Goal: Task Accomplishment & Management: Complete application form

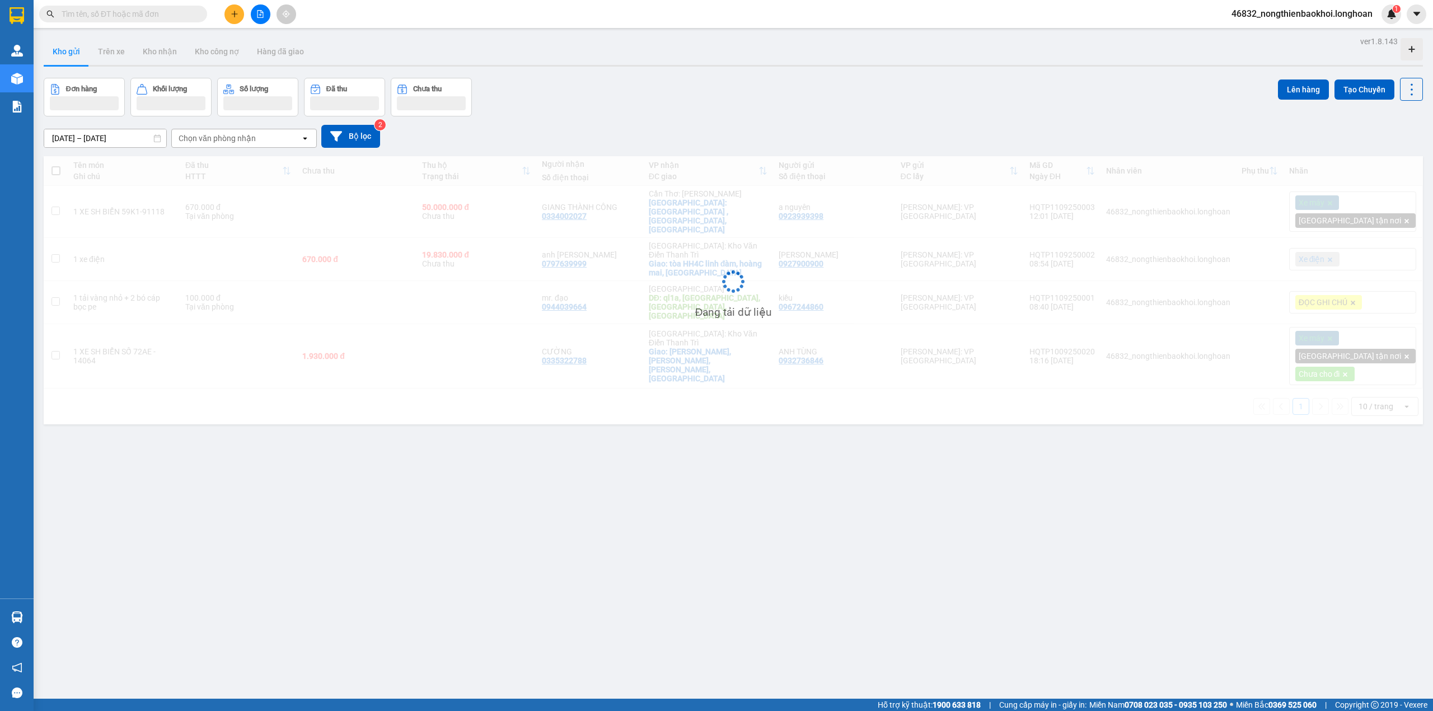
click at [619, 108] on div "Đơn hàng Khối lượng Số lượng Đã thu Chưa thu Lên hàng Tạo Chuyến" at bounding box center [733, 97] width 1379 height 39
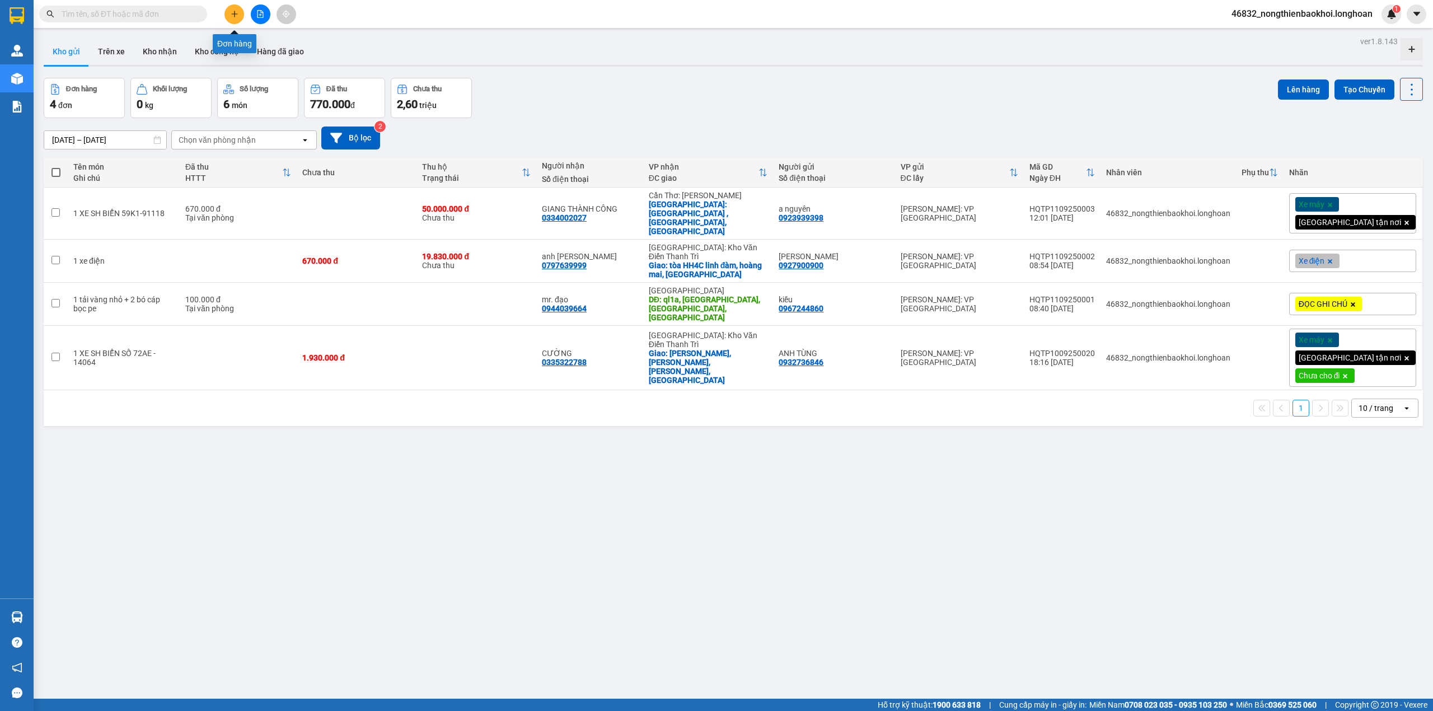
click at [242, 12] on button at bounding box center [234, 14] width 20 height 20
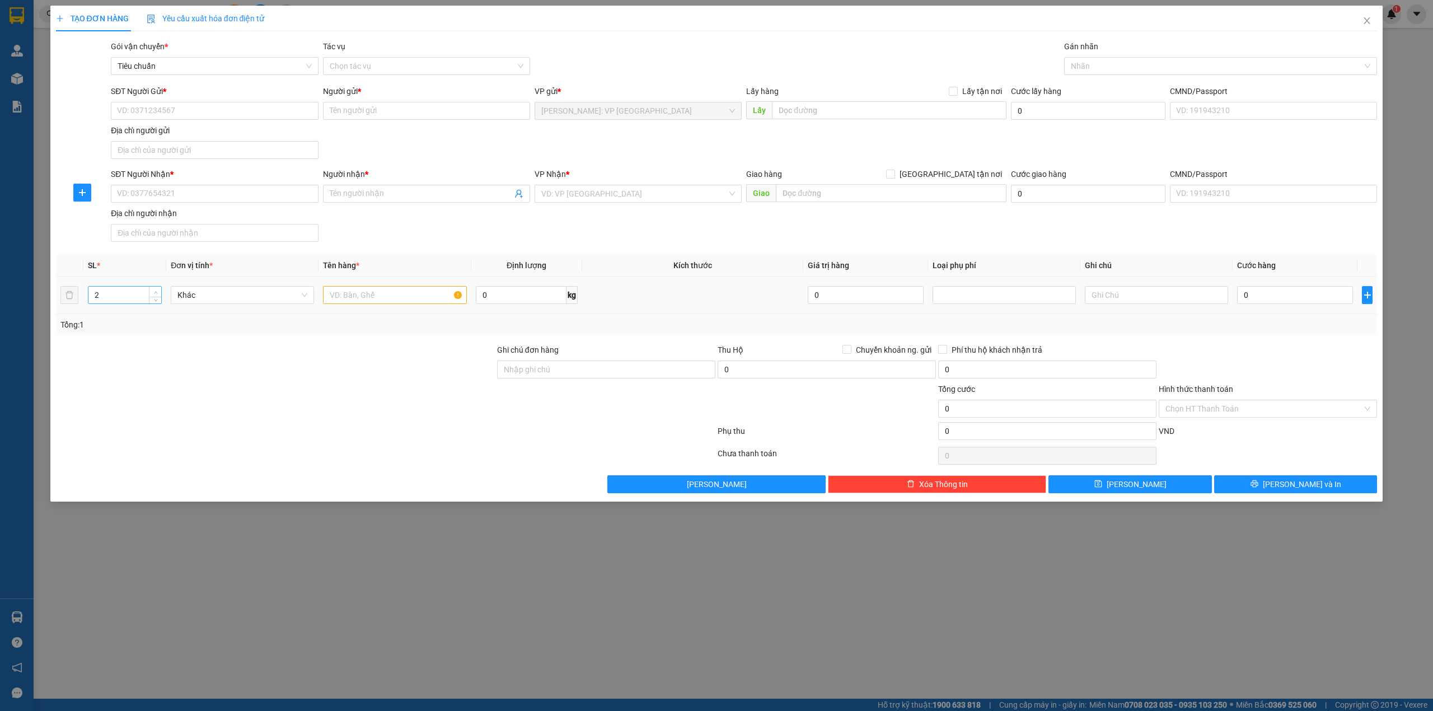
click at [153, 289] on span "Increase Value" at bounding box center [155, 292] width 12 height 10
type input "4"
click at [153, 289] on span "Increase Value" at bounding box center [155, 292] width 12 height 10
click at [348, 304] on input "text" at bounding box center [394, 295] width 143 height 18
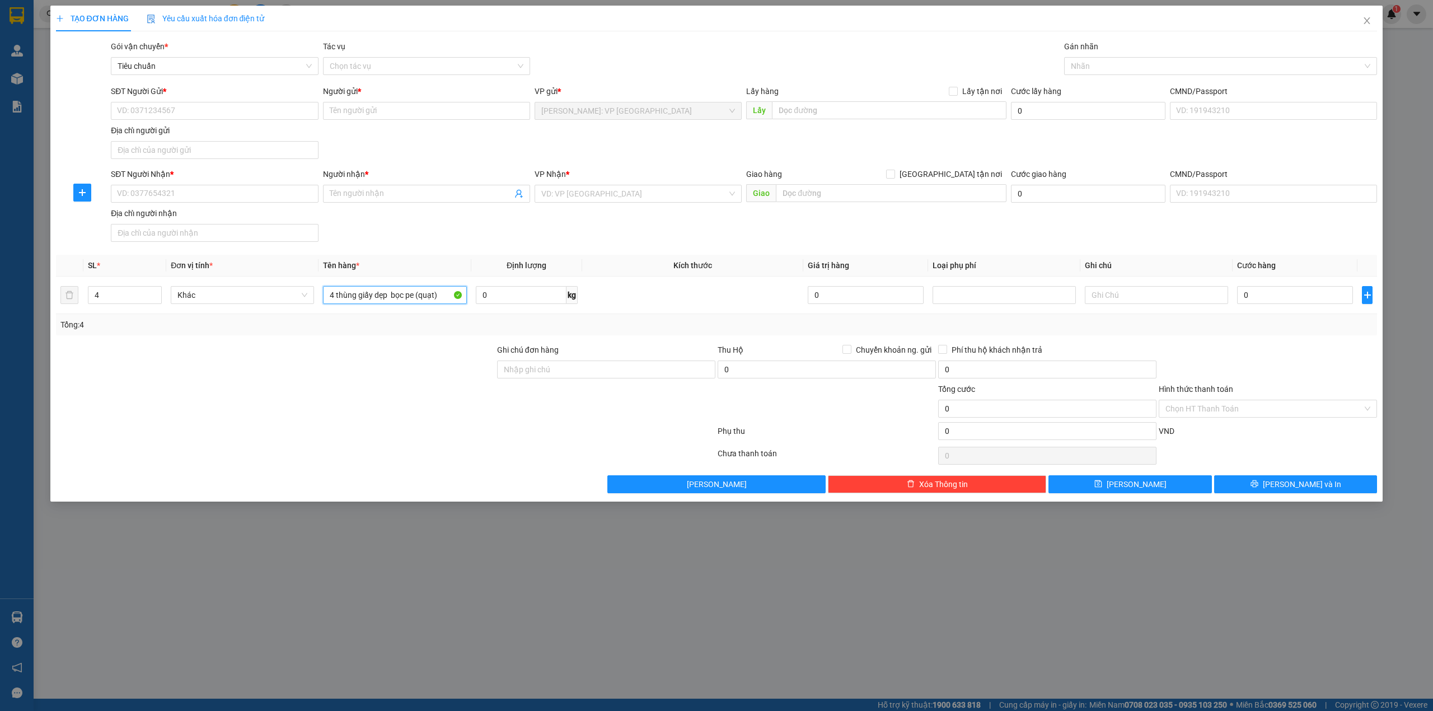
type input "4 thùng giấy dẹp bọc pe (quạt)"
click at [444, 256] on th "Tên hàng *" at bounding box center [394, 266] width 152 height 22
click at [189, 200] on input "SĐT Người Nhận *" at bounding box center [214, 194] width 207 height 18
click at [1250, 296] on input "0" at bounding box center [1295, 295] width 116 height 18
type input "3"
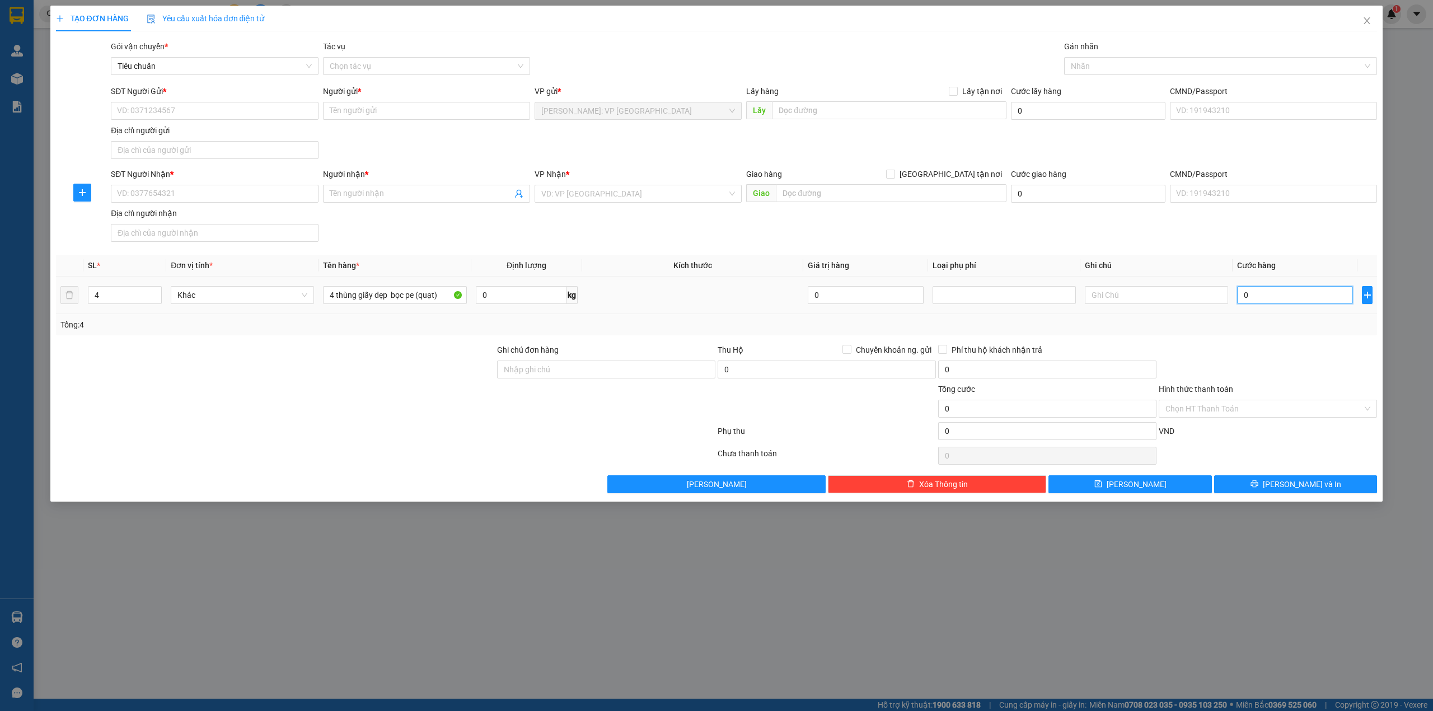
type input "3"
type input "33"
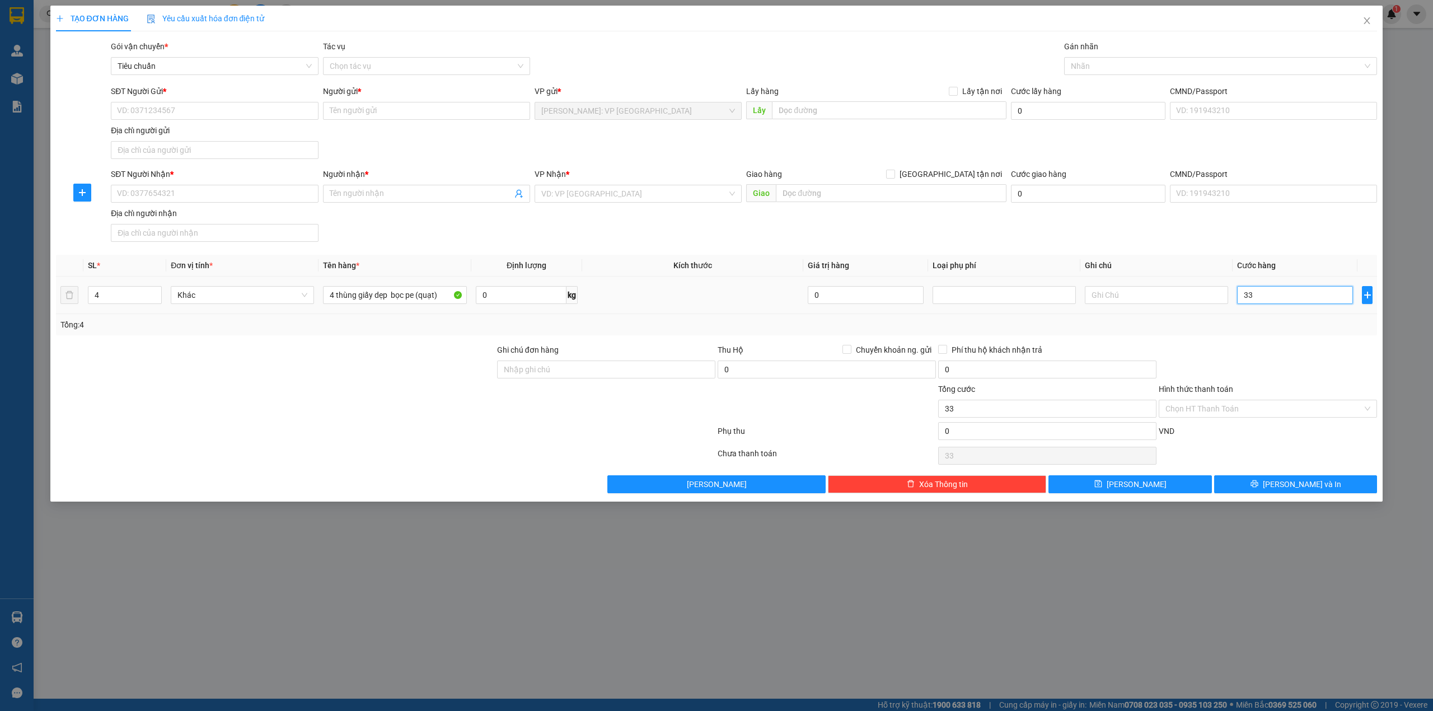
type input "330"
type input "3.300"
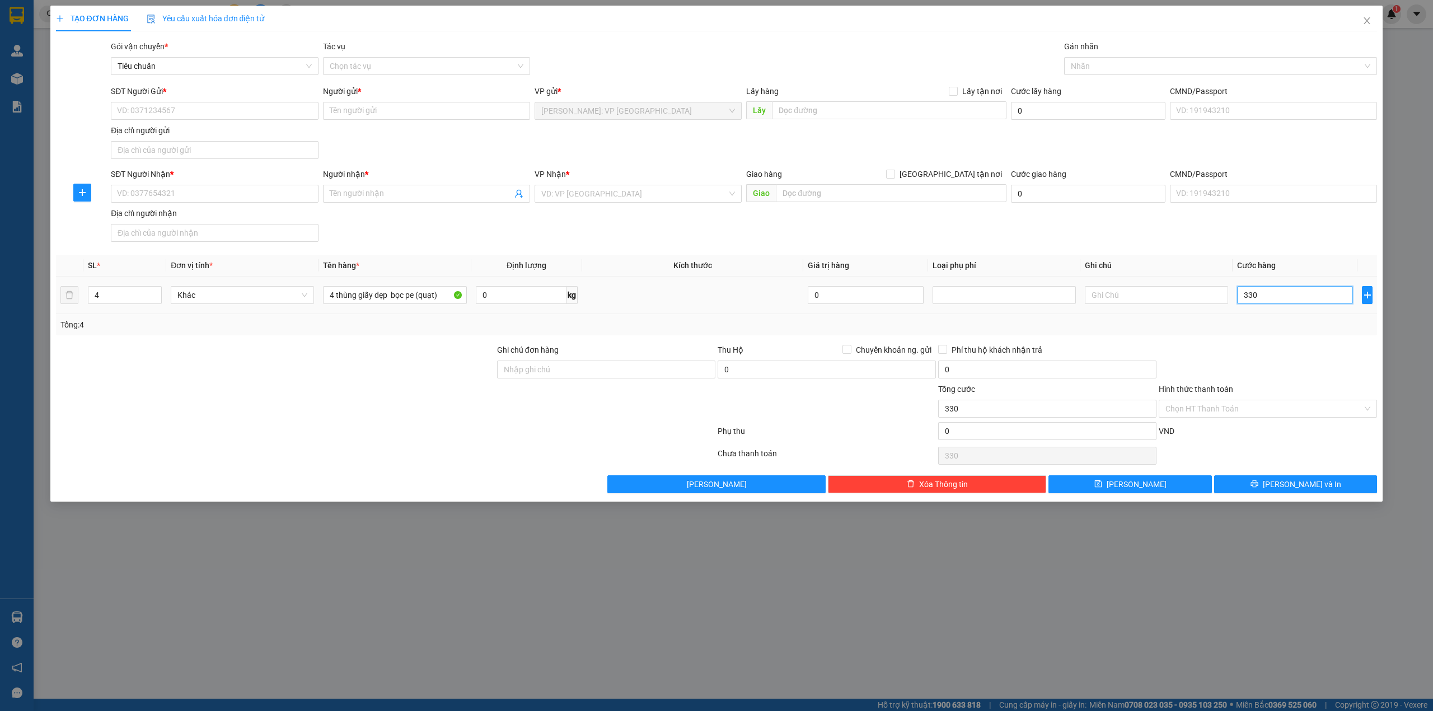
type input "3.300"
type input "33.000"
type input "330.000"
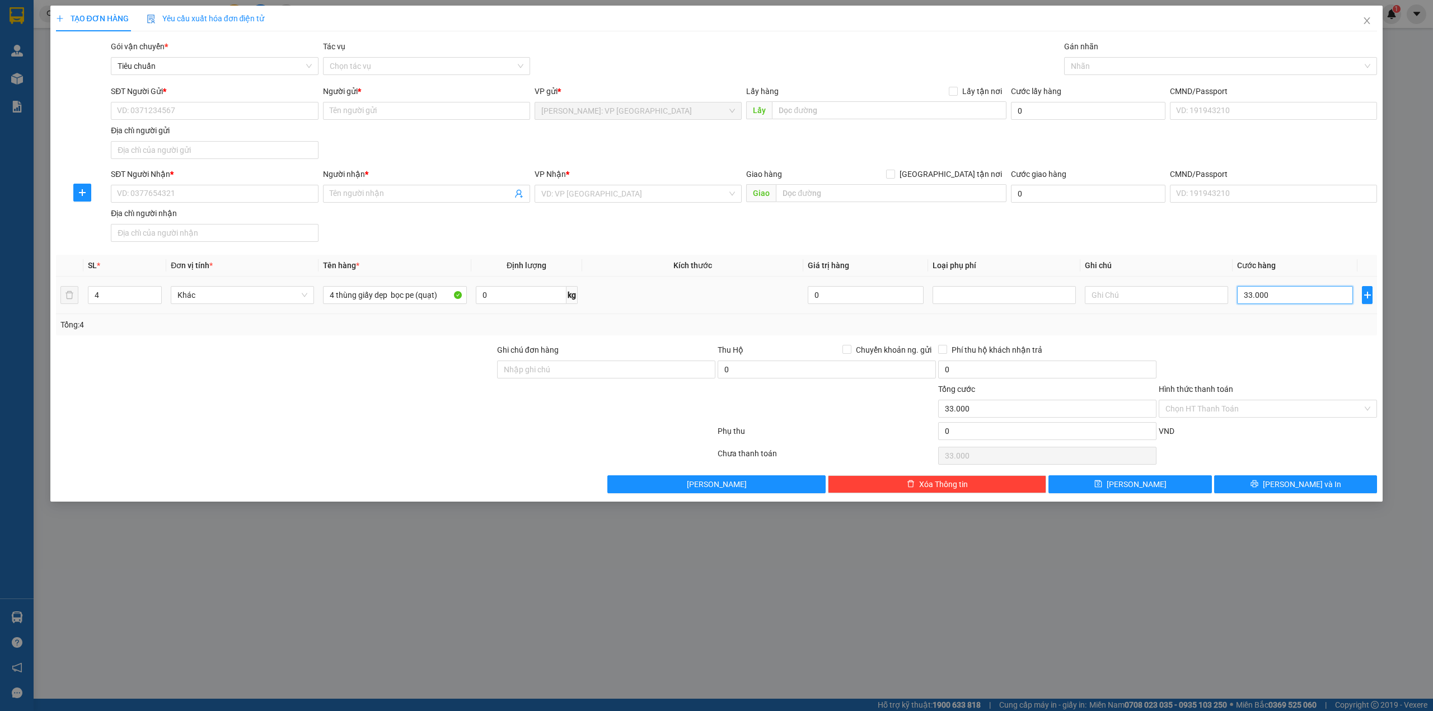
type input "330.000"
click at [578, 201] on input "search" at bounding box center [634, 193] width 186 height 17
type input "khê"
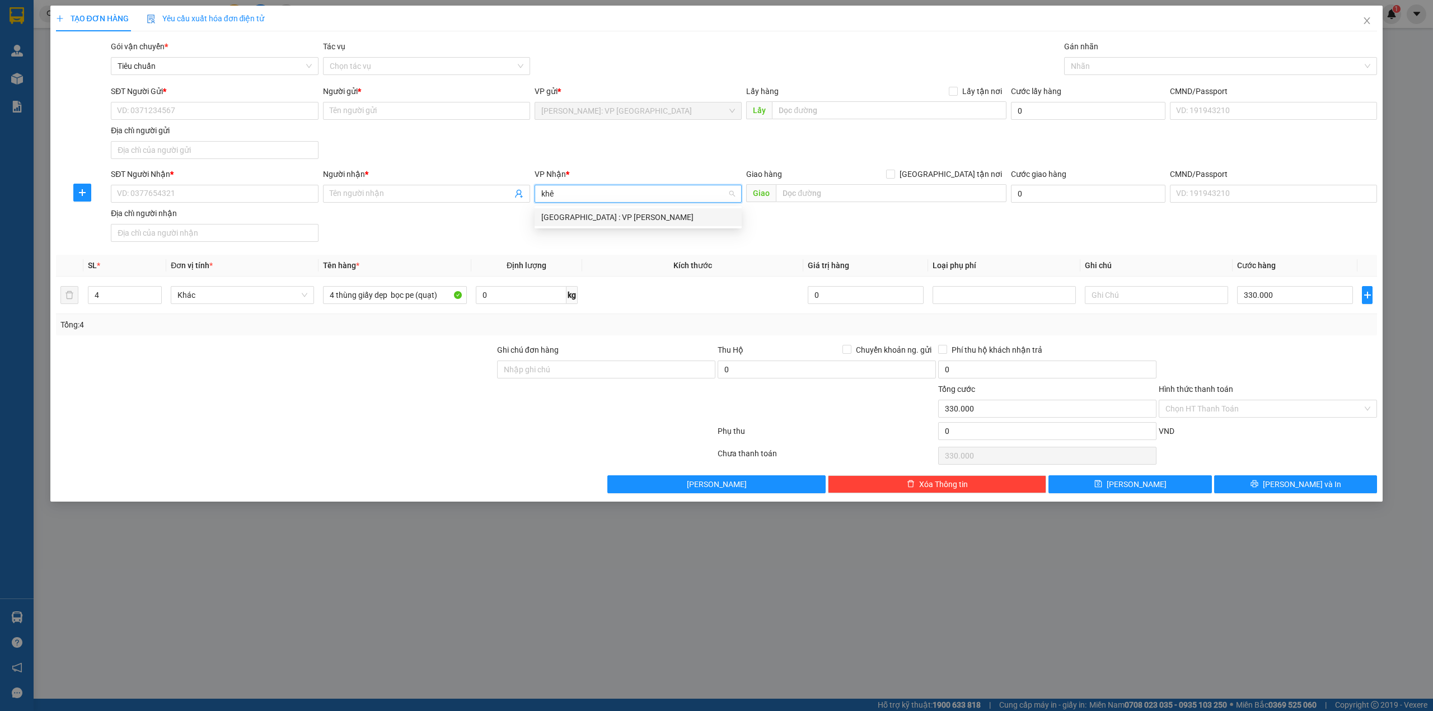
drag, startPoint x: 602, startPoint y: 213, endPoint x: 542, endPoint y: 229, distance: 61.9
click at [600, 213] on div "[GEOGRAPHIC_DATA] : VP [PERSON_NAME]" at bounding box center [638, 217] width 194 height 12
drag, startPoint x: 522, startPoint y: 233, endPoint x: 350, endPoint y: 223, distance: 172.7
click at [515, 235] on div "SĐT Người Nhận * VD: 0377654321 Người nhận * Tên người nhận VP Nhận * [GEOGRAPH…" at bounding box center [744, 207] width 1270 height 78
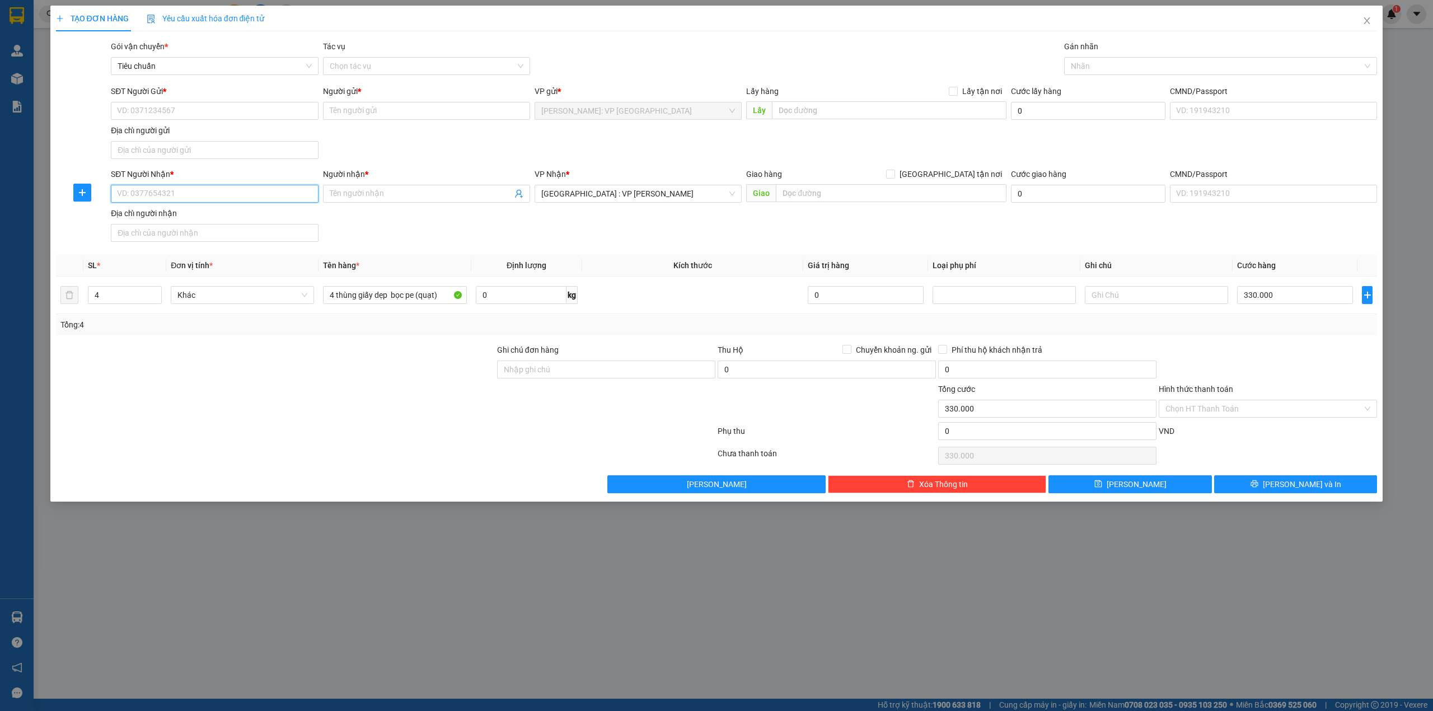
click at [248, 196] on input "SĐT Người Nhận *" at bounding box center [214, 194] width 207 height 18
type input "0396083242"
click at [279, 214] on div "0396083242 - [PERSON_NAME]" at bounding box center [215, 218] width 194 height 12
type input "[PERSON_NAME]"
checkbox input "true"
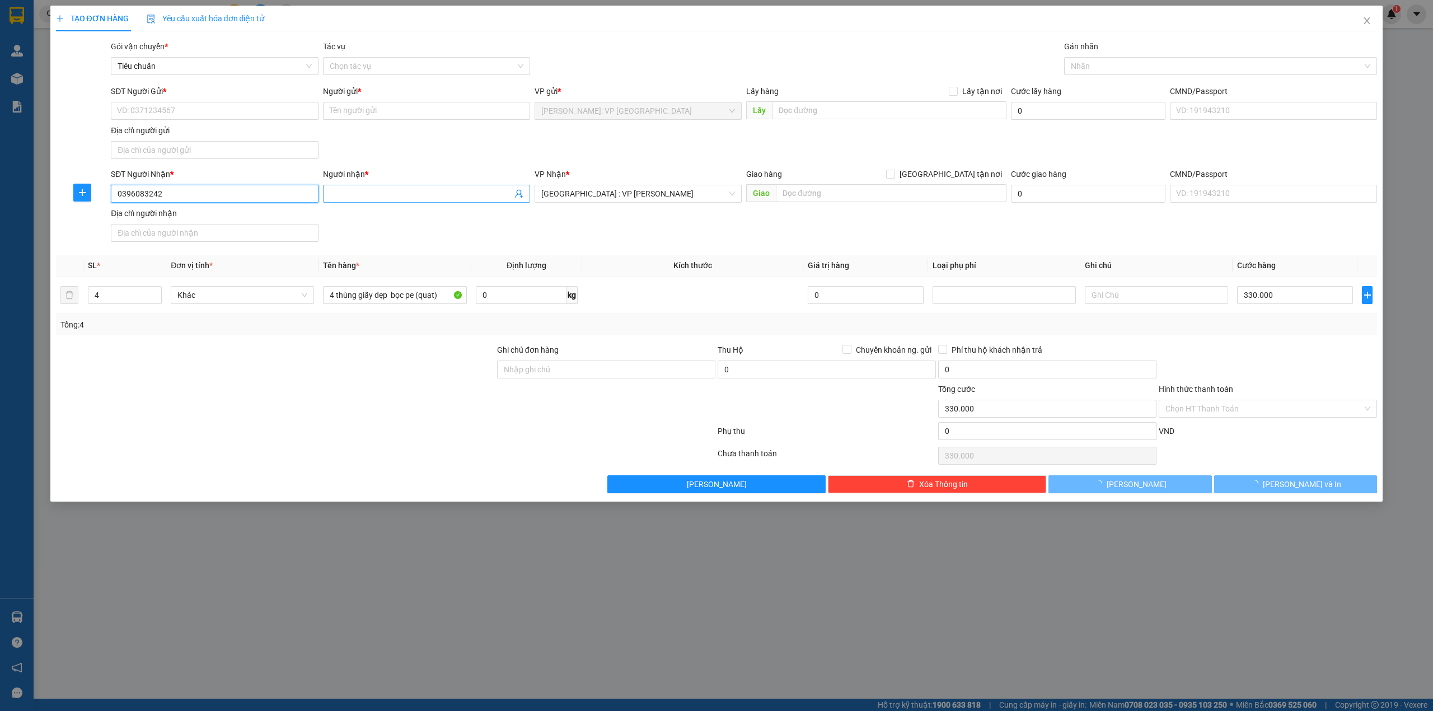
type input "87 [GEOGRAPHIC_DATA], [GEOGRAPHIC_DATA], [GEOGRAPHIC_DATA]"
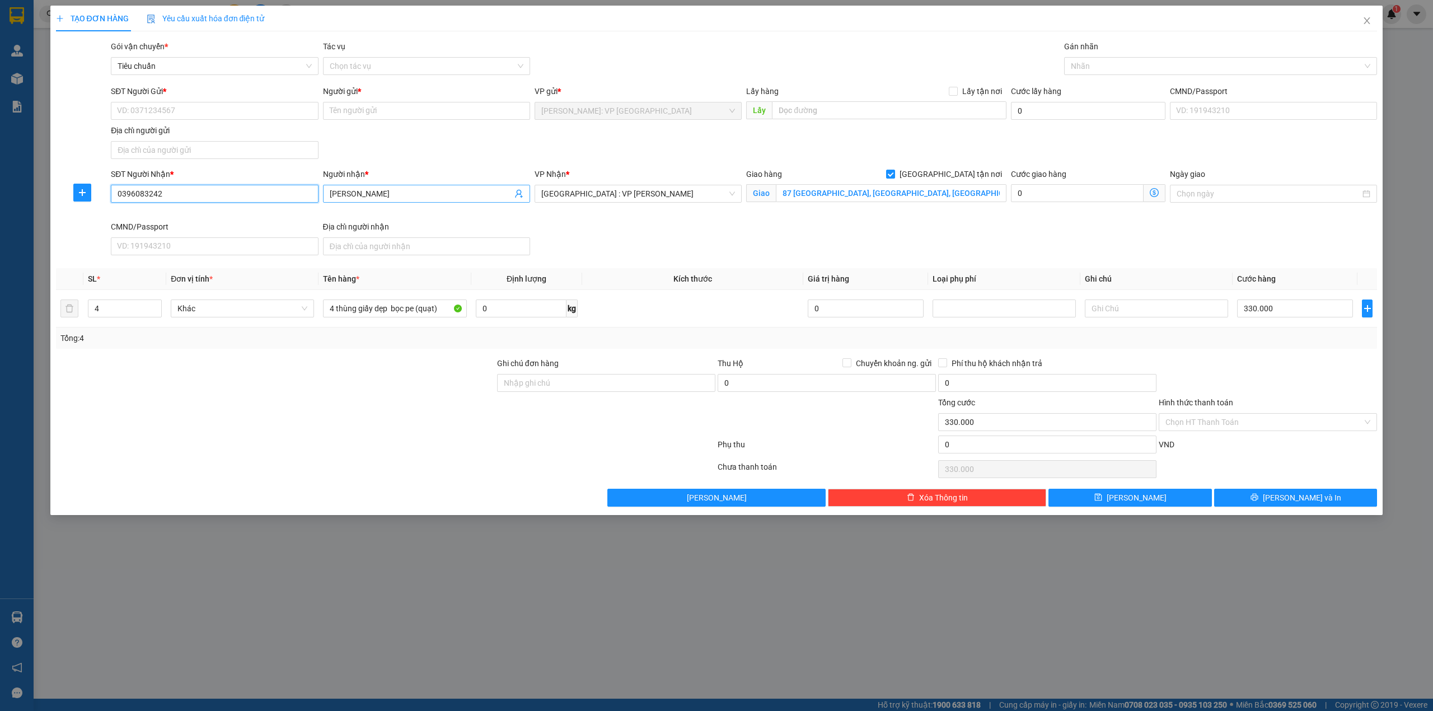
type input "0396083242"
click at [401, 189] on input "[PERSON_NAME]" at bounding box center [421, 193] width 182 height 12
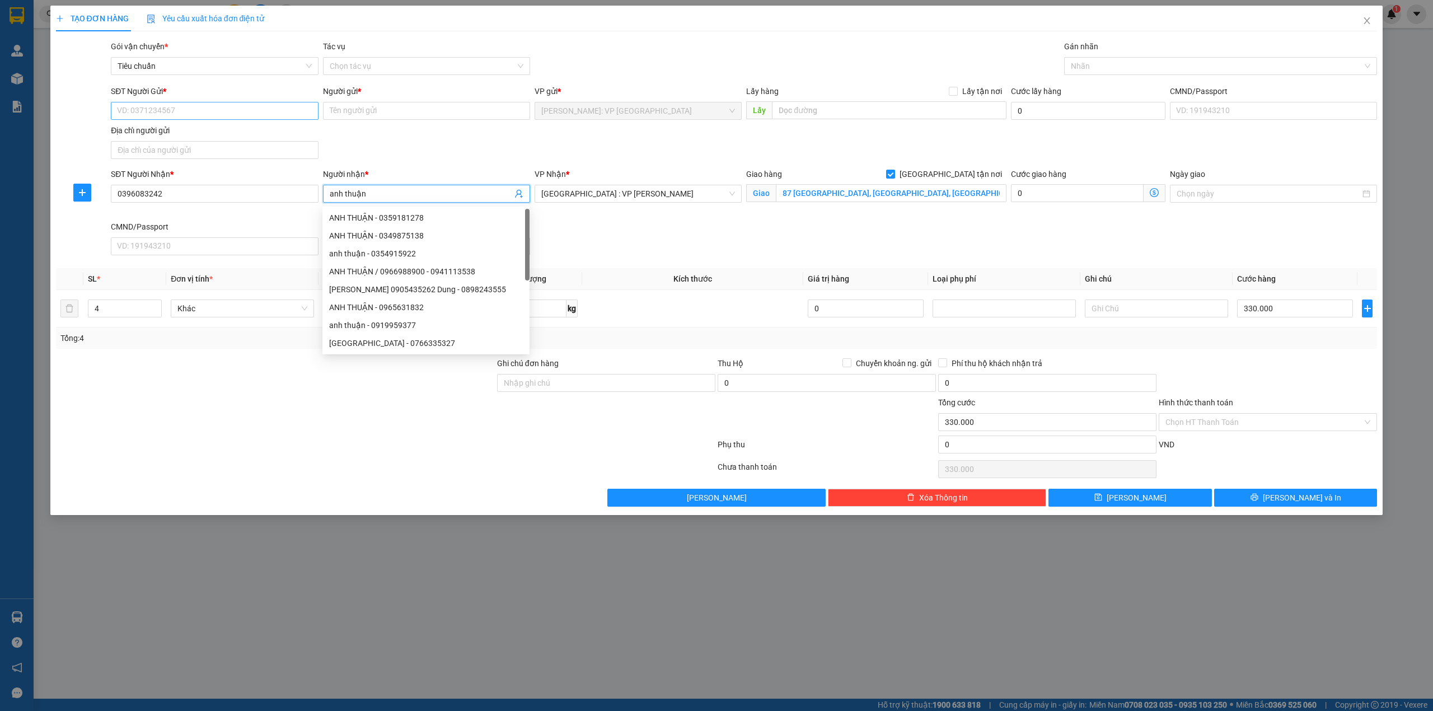
type input "anh thuận"
click at [219, 109] on input "SĐT Người Gửi *" at bounding box center [214, 111] width 207 height 18
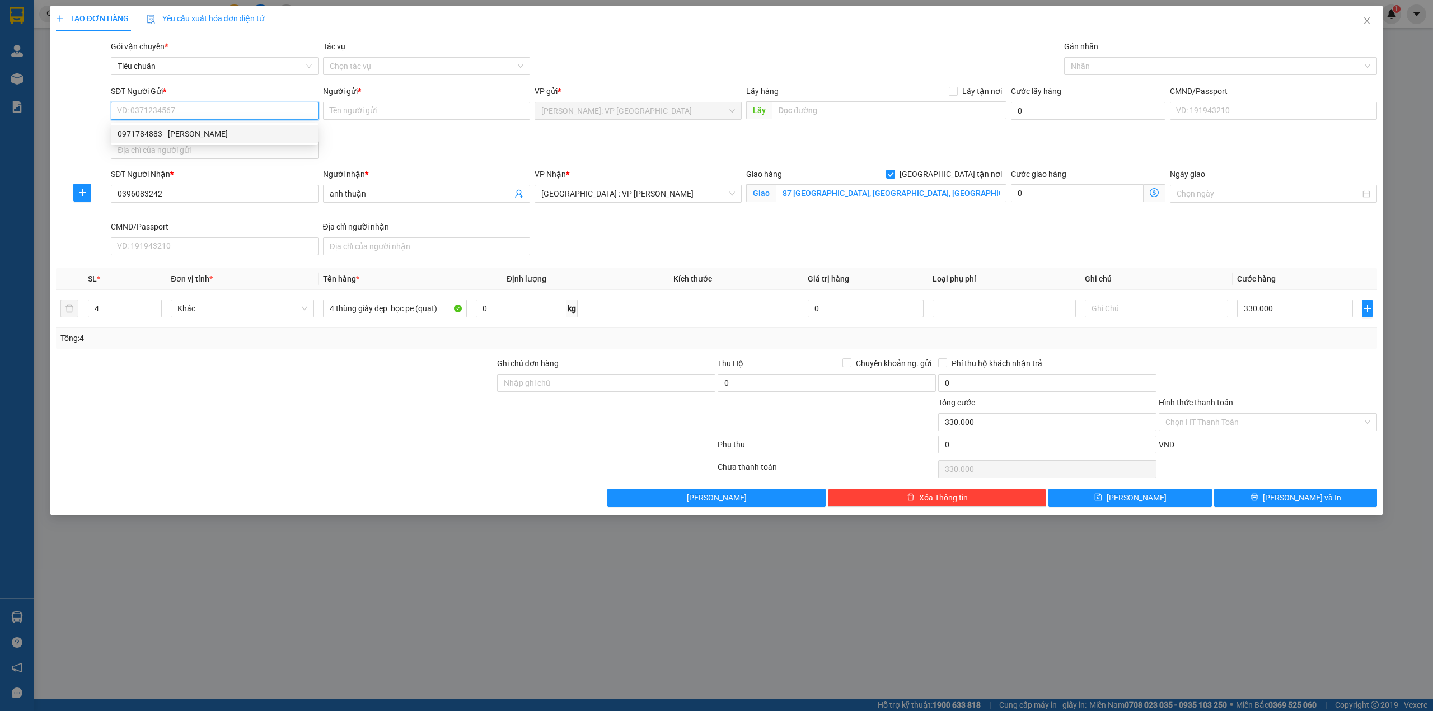
click at [196, 129] on div "0971784883 - [PERSON_NAME]" at bounding box center [215, 134] width 194 height 12
type input "0971784883"
type input "Quạt trần"
click at [1142, 72] on div at bounding box center [1215, 65] width 297 height 13
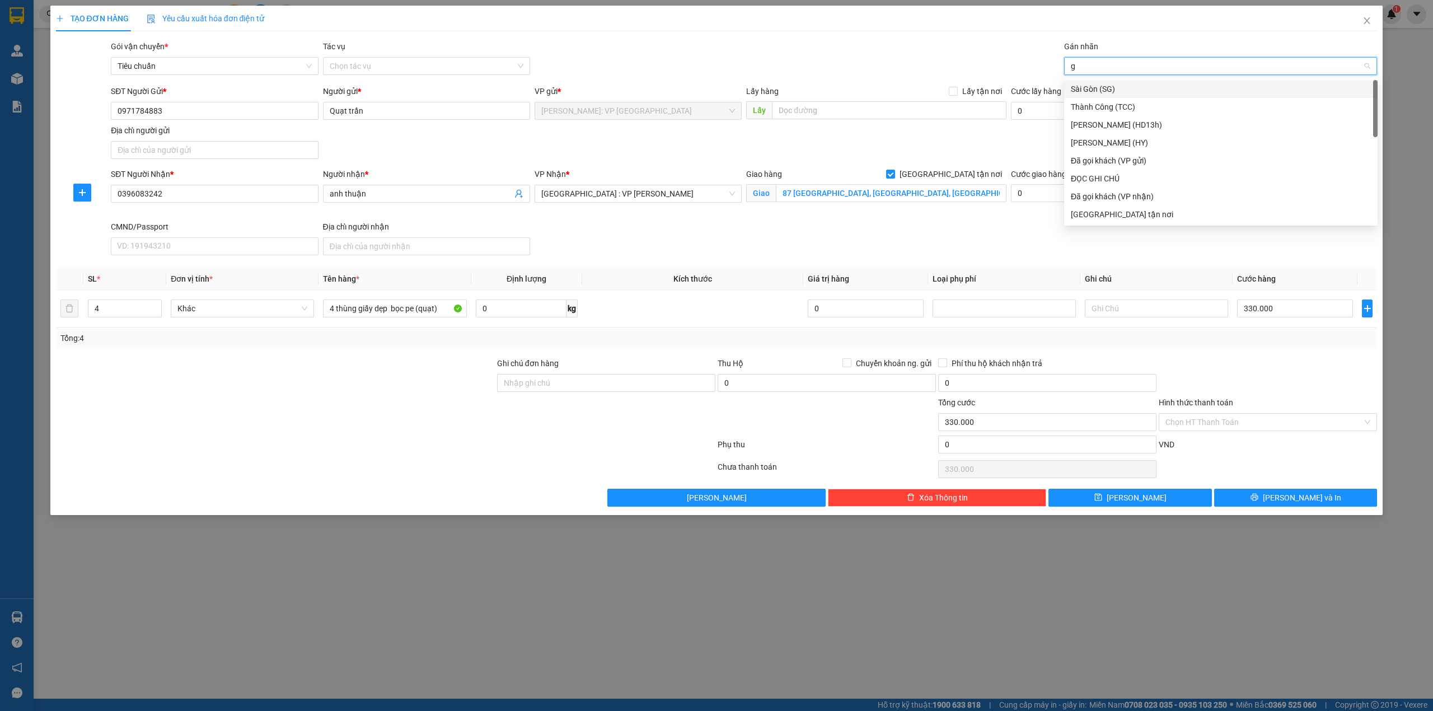
type input "gi"
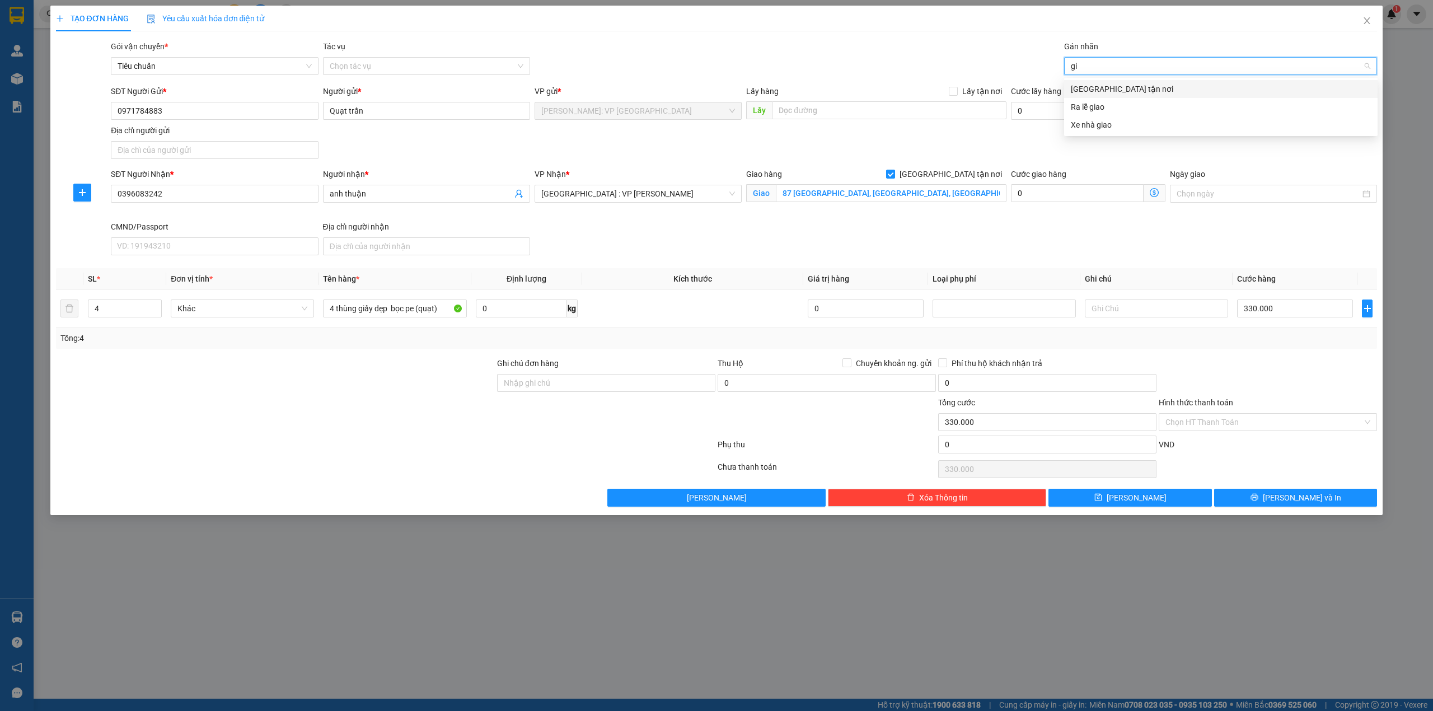
click at [1142, 90] on div "[GEOGRAPHIC_DATA] tận nơi" at bounding box center [1221, 89] width 300 height 12
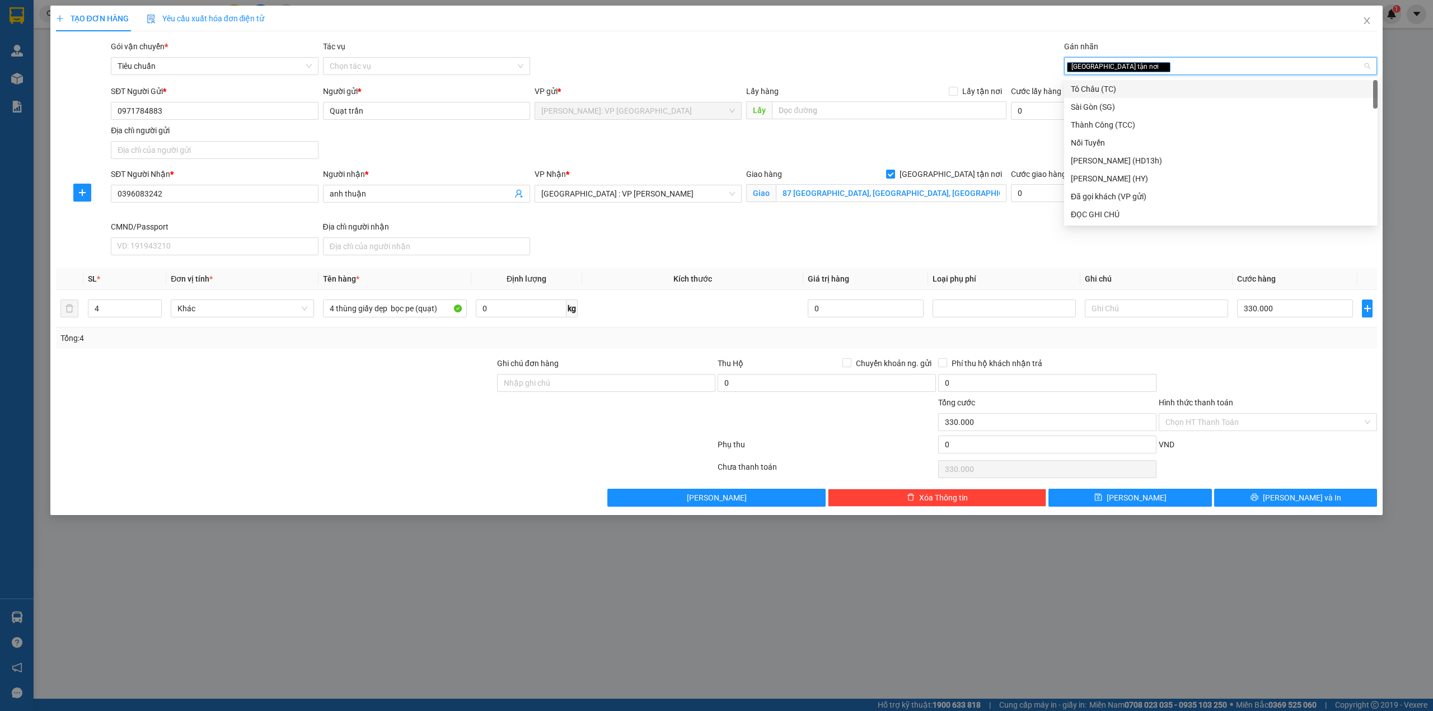
click at [832, 52] on div "Gói vận chuyển * Tiêu chuẩn Tác vụ Chọn tác vụ Gán nhãn Giao tận nơi" at bounding box center [744, 59] width 1270 height 39
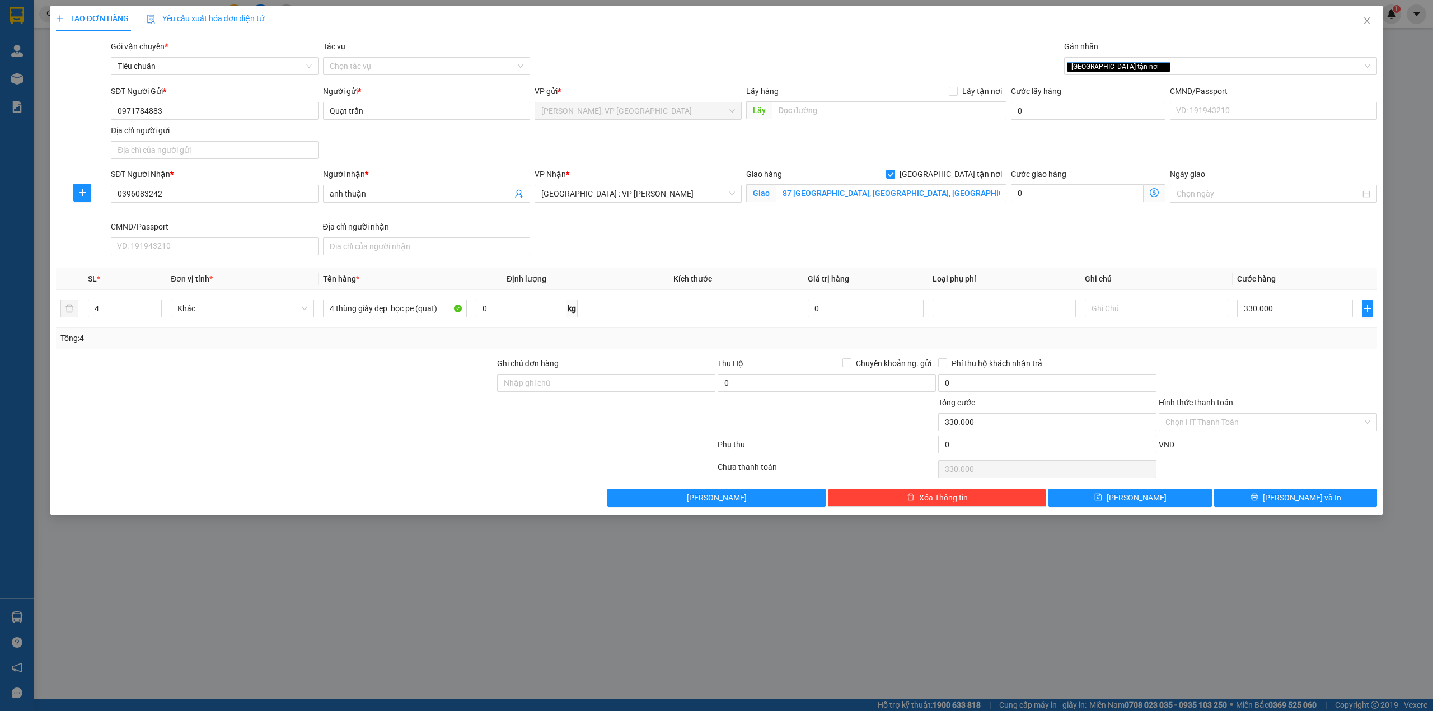
click at [970, 218] on div "Giao hàng [GEOGRAPHIC_DATA] tận nơi Giao 87 [GEOGRAPHIC_DATA], [GEOGRAPHIC_DATA…" at bounding box center [876, 194] width 265 height 53
click at [900, 234] on div "SĐT Người Nhận * 0396083242 Người nhận * anh thuận VP Nhận * [GEOGRAPHIC_DATA] …" at bounding box center [744, 214] width 1270 height 92
click at [1261, 500] on button "[PERSON_NAME] và In" at bounding box center [1295, 498] width 163 height 18
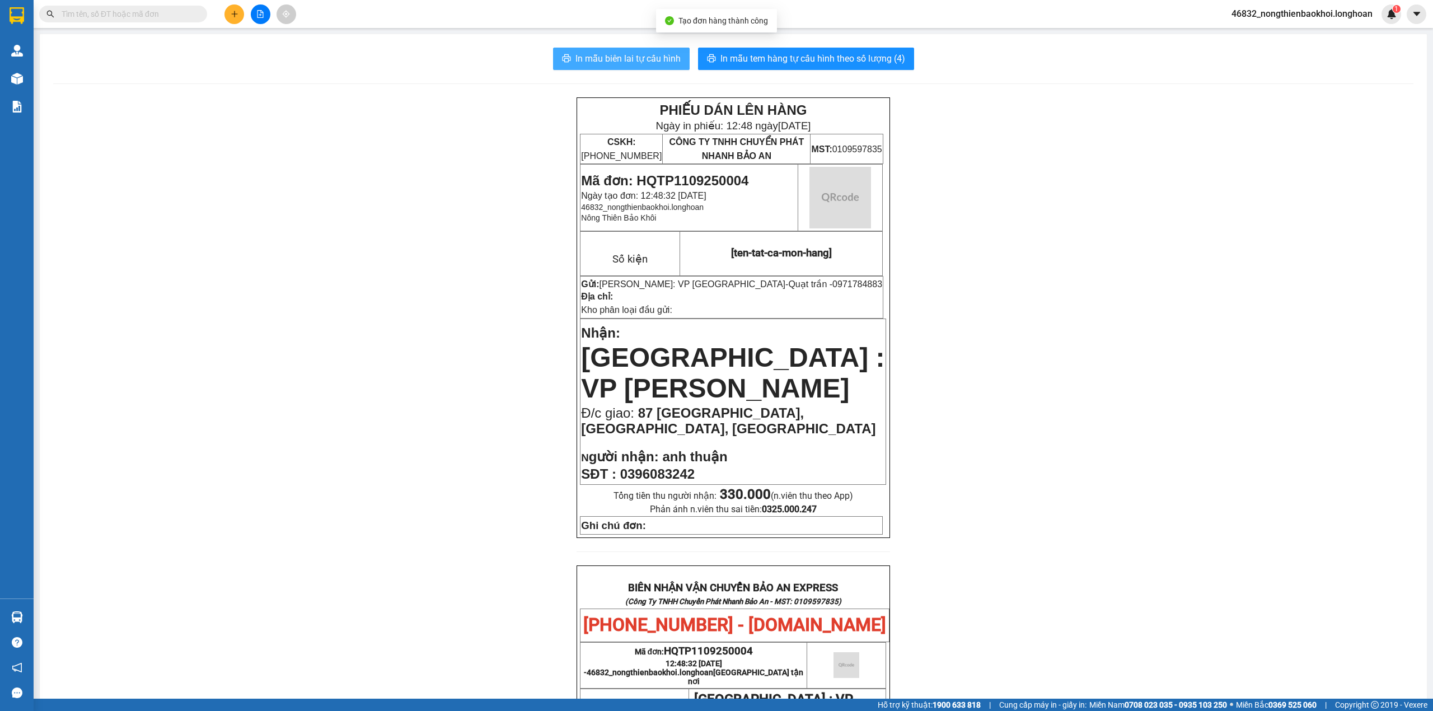
click at [588, 55] on span "In mẫu biên lai tự cấu hình" at bounding box center [627, 58] width 105 height 14
click at [406, 417] on div "PHIẾU DÁN LÊN HÀNG Ngày in phiếu: 12:48 [DATE] CSKH: [PHONE_NUMBER] CÔNG TY TNH…" at bounding box center [733, 619] width 1360 height 1044
click at [434, 353] on div "PHIẾU DÁN LÊN HÀNG Ngày in phiếu: 12:48 [DATE] CSKH: [PHONE_NUMBER] CÔNG TY TNH…" at bounding box center [733, 619] width 1360 height 1044
click at [412, 363] on div "PHIẾU DÁN LÊN HÀNG Ngày in phiếu: 12:48 [DATE] CSKH: [PHONE_NUMBER] CÔNG TY TNH…" at bounding box center [733, 619] width 1360 height 1044
click at [365, 204] on div "PHIẾU DÁN LÊN HÀNG Ngày in phiếu: 12:48 [DATE] CSKH: [PHONE_NUMBER] CÔNG TY TNH…" at bounding box center [733, 619] width 1360 height 1044
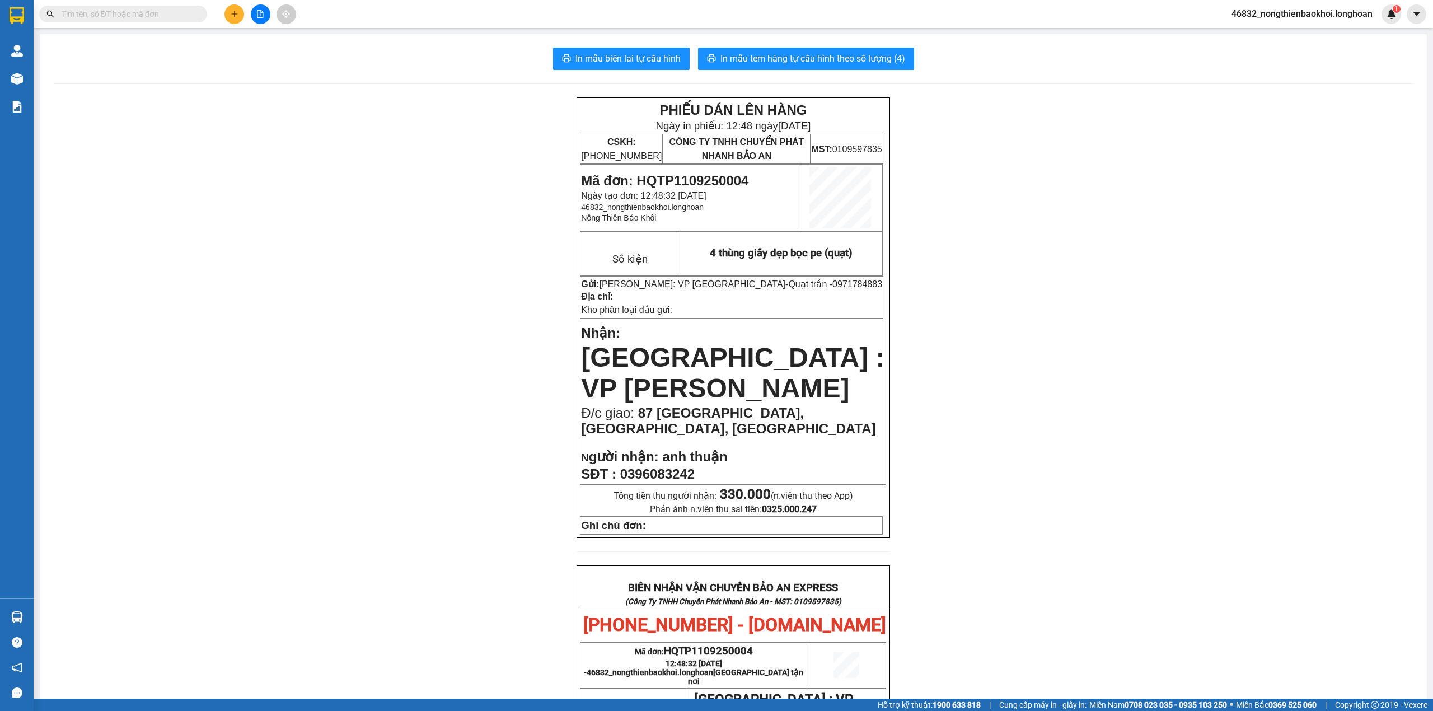
click at [345, 210] on div "PHIẾU DÁN LÊN HÀNG Ngày in phiếu: 12:48 [DATE] CSKH: [PHONE_NUMBER] CÔNG TY TNH…" at bounding box center [733, 619] width 1360 height 1044
click at [350, 547] on div "PHIẾU DÁN LÊN HÀNG Ngày in phiếu: 12:48 [DATE] CSKH: [PHONE_NUMBER] CÔNG TY TNH…" at bounding box center [733, 619] width 1360 height 1044
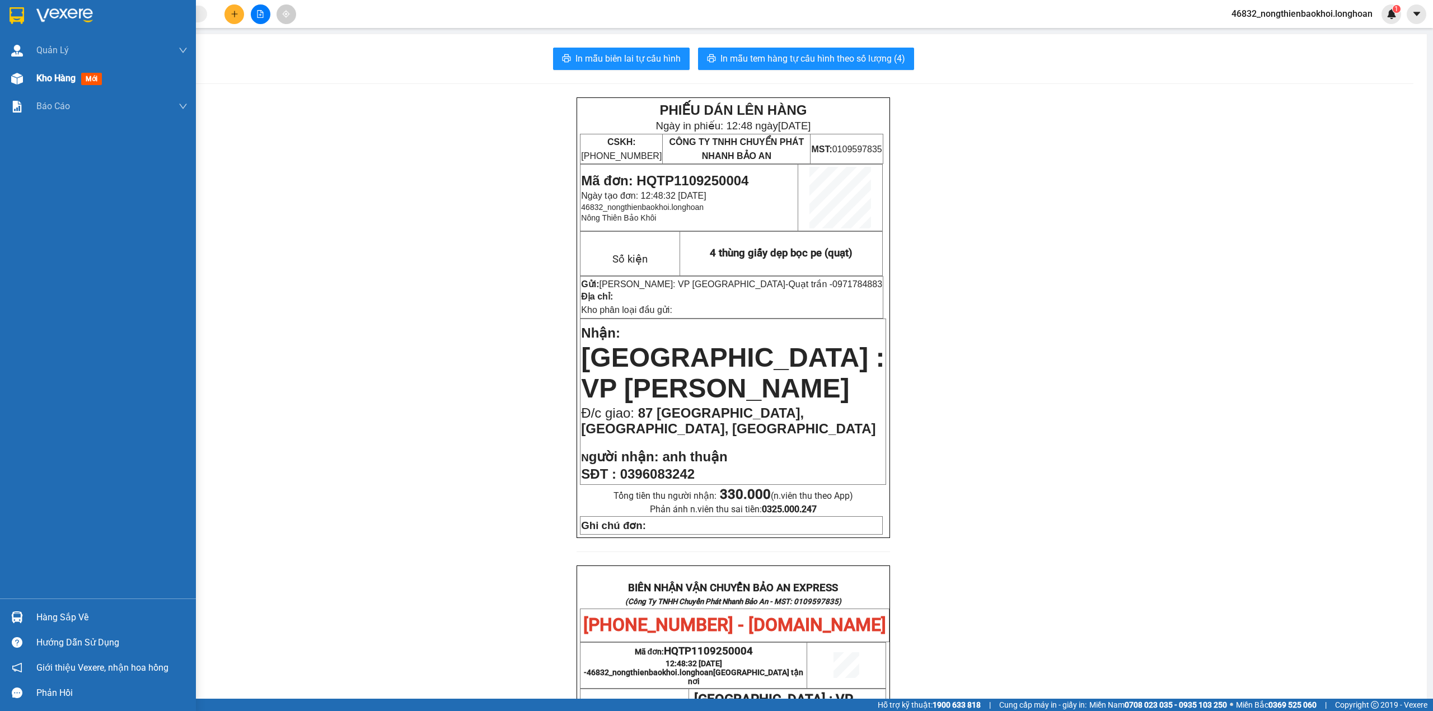
click at [12, 69] on div at bounding box center [17, 79] width 20 height 20
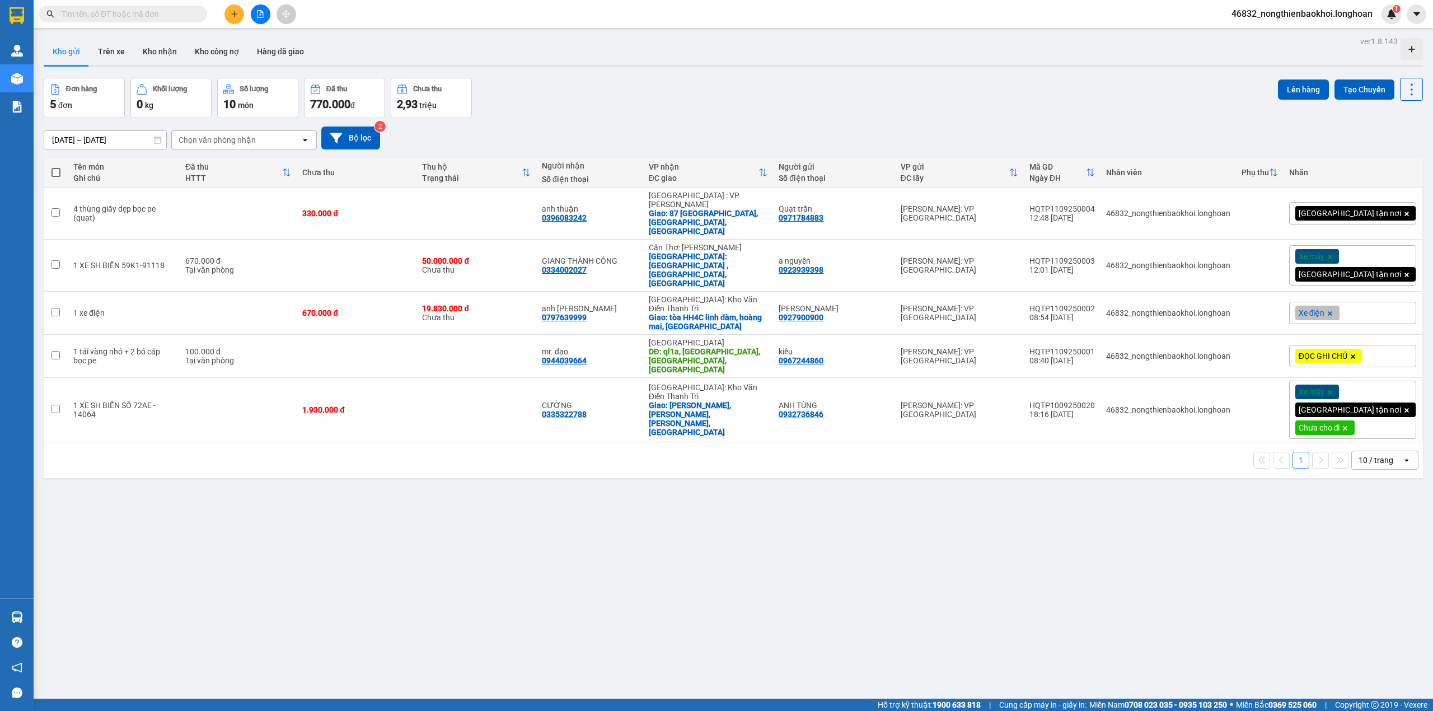
click at [750, 94] on div "Đơn hàng 5 đơn Khối lượng 0 kg Số lượng 10 món Đã thu 770.000 đ Chưa thu 2,93 t…" at bounding box center [733, 98] width 1379 height 40
click at [1095, 256] on div "HQTP1109250003" at bounding box center [1061, 260] width 65 height 9
checkbox input "false"
copy div "HQTP1109250003"
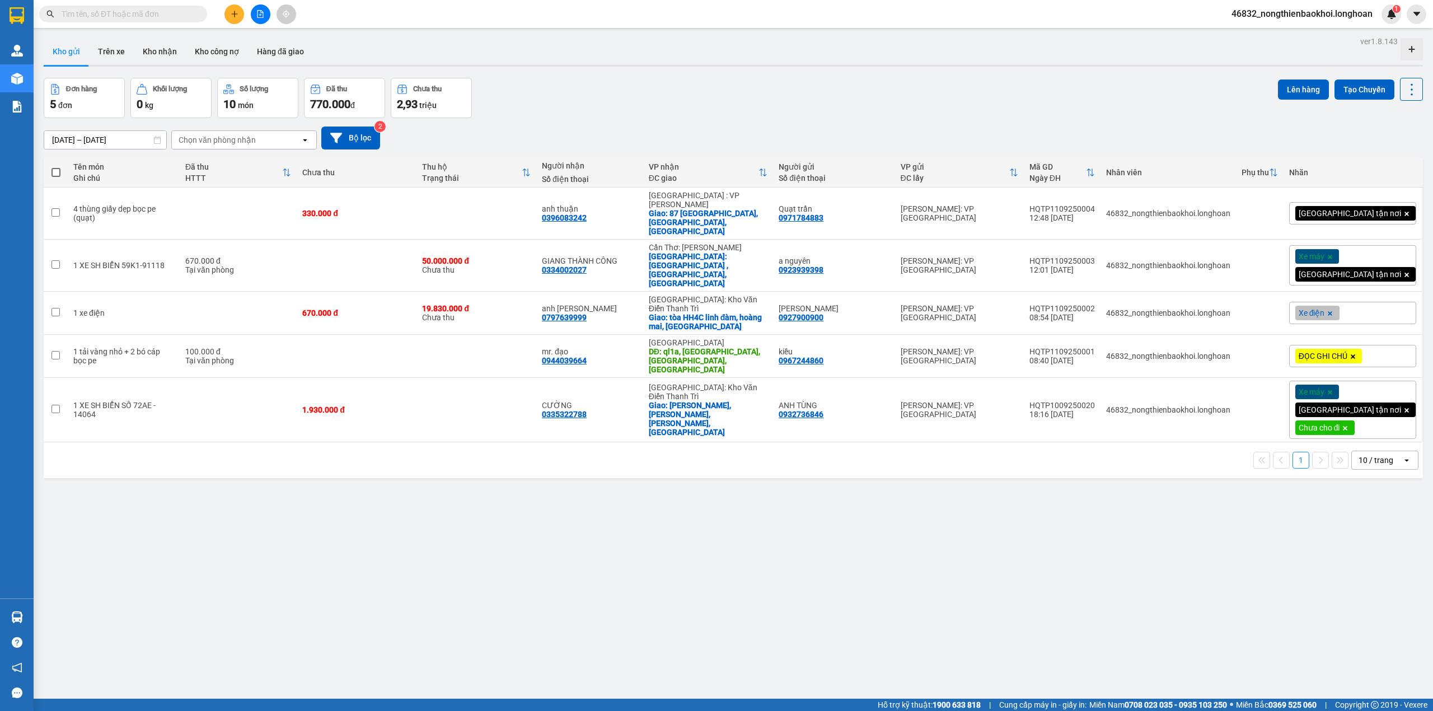
drag, startPoint x: 556, startPoint y: 517, endPoint x: 433, endPoint y: 608, distance: 153.3
click at [556, 520] on div "ver 1.8.143 Kho gửi Trên xe Kho nhận Kho công nợ Hàng đã giao Đơn hàng 5 đơn Kh…" at bounding box center [733, 389] width 1388 height 711
click at [468, 495] on div "ver 1.8.143 Kho gửi Trên xe Kho nhận Kho công nợ Hàng đã giao Đơn hàng 5 đơn Kh…" at bounding box center [733, 389] width 1388 height 711
click at [176, 2] on div "Kết quả tìm kiếm ( 0 ) Bộ lọc No Data 46832_nongthienbaokhoi.longhoan 1" at bounding box center [716, 14] width 1433 height 28
click at [176, 17] on input "text" at bounding box center [128, 14] width 132 height 12
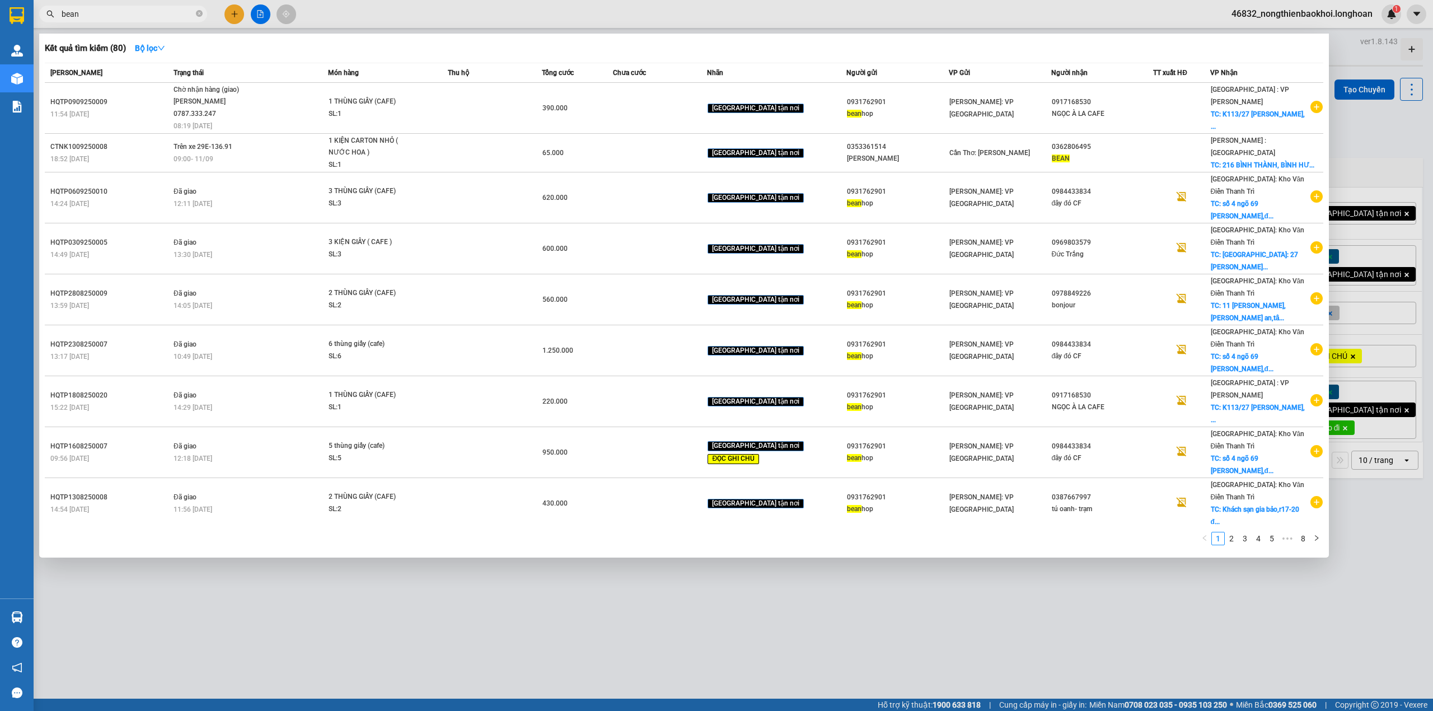
type input "bean"
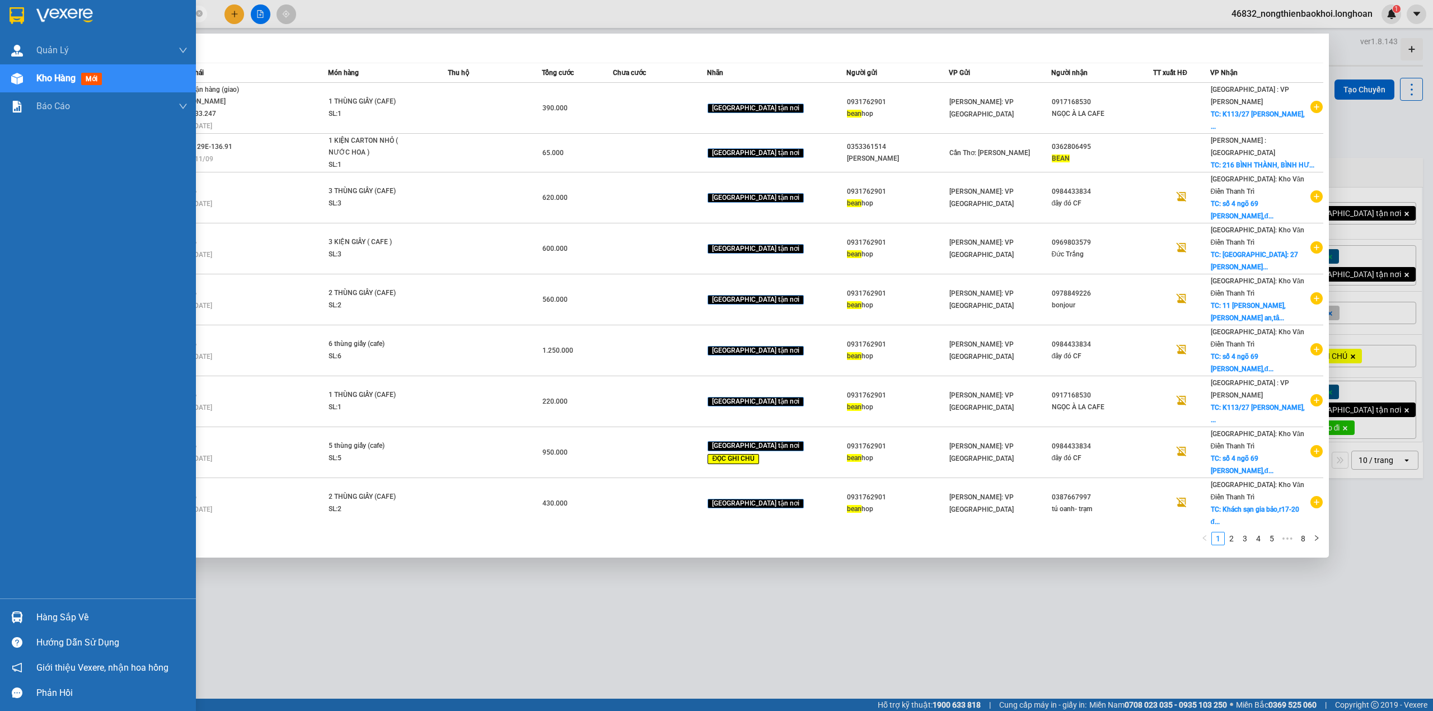
click at [12, 75] on img at bounding box center [17, 79] width 12 height 12
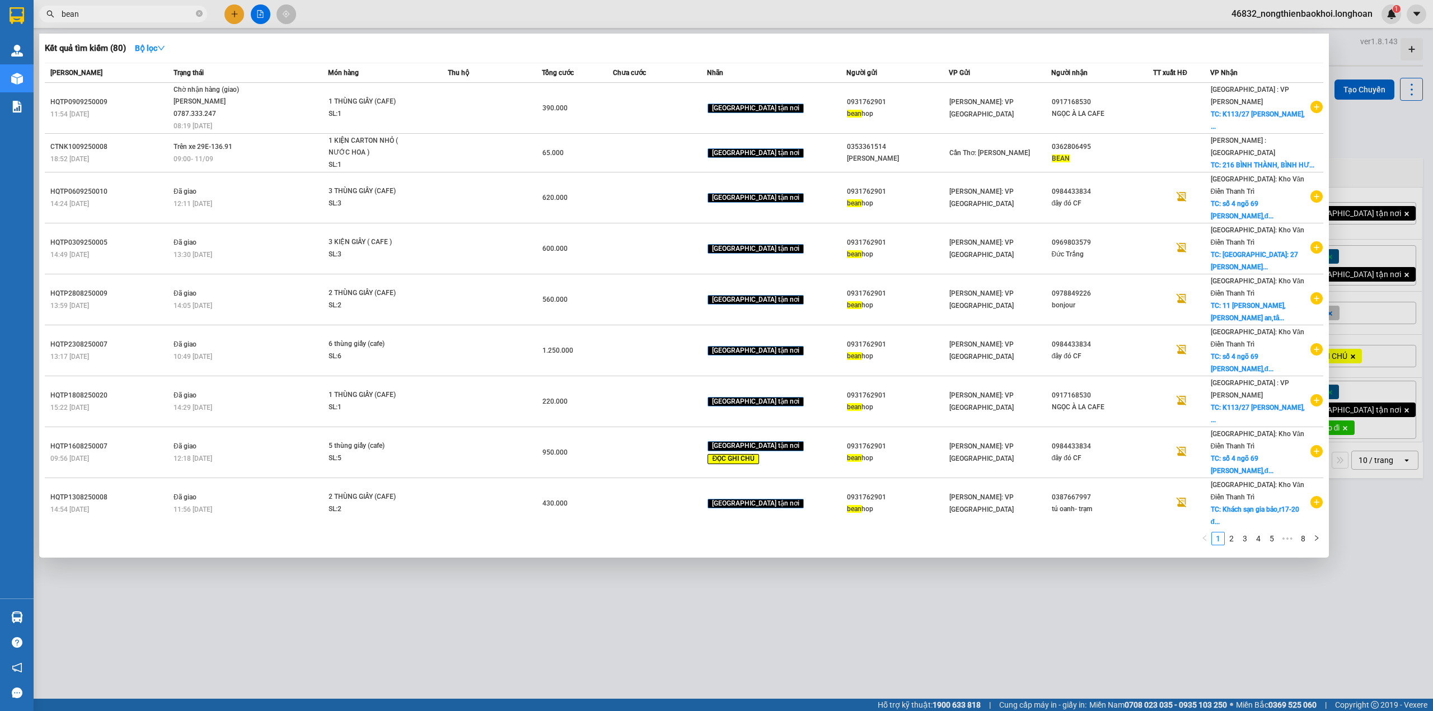
click at [391, 646] on div at bounding box center [716, 355] width 1433 height 711
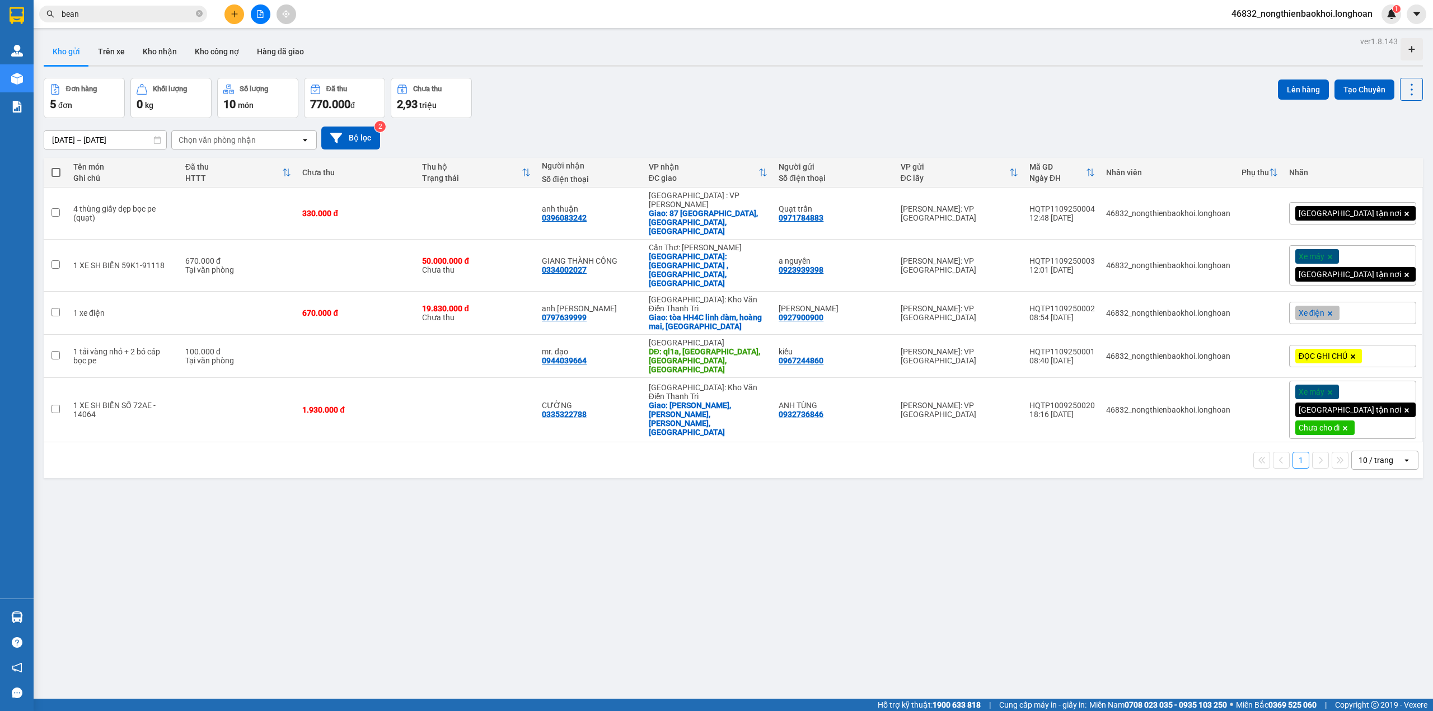
click at [625, 112] on div "Đơn hàng 5 đơn Khối lượng 0 kg Số lượng 10 món Đã thu 770.000 đ Chưa thu 2,93 t…" at bounding box center [733, 98] width 1379 height 40
click at [668, 107] on div "Đơn hàng 5 đơn Khối lượng 0 kg Số lượng 10 món Đã thu 770.000 đ Chưa thu 2,93 t…" at bounding box center [733, 98] width 1379 height 40
click at [1353, 209] on icon at bounding box center [1357, 213] width 8 height 8
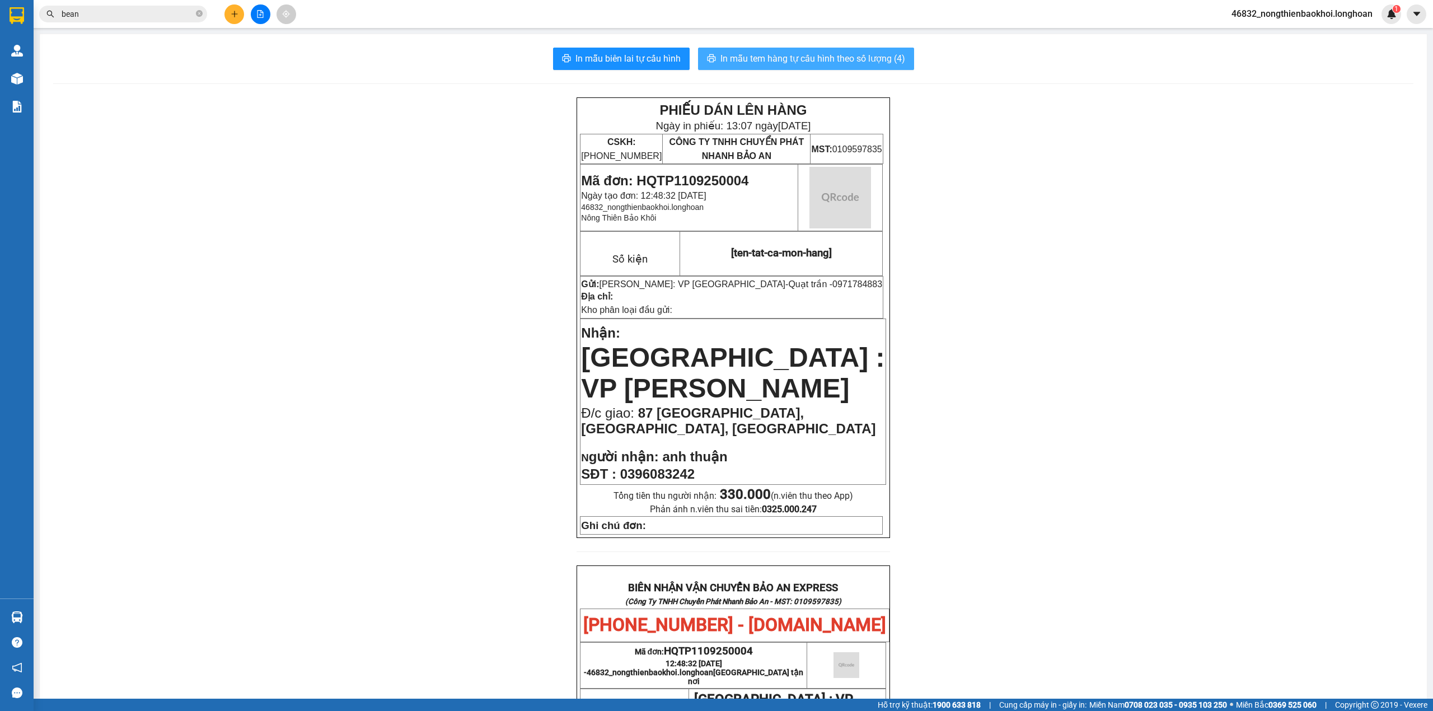
click at [851, 57] on span "In mẫu tem hàng tự cấu hình theo số lượng (4)" at bounding box center [812, 58] width 185 height 14
click at [1006, 546] on div "PHIẾU DÁN LÊN HÀNG Ngày in phiếu: 13:07 [DATE] CSKH: [PHONE_NUMBER] CÔNG TY TNH…" at bounding box center [733, 619] width 1360 height 1044
click at [331, 546] on div "PHIẾU DÁN LÊN HÀNG Ngày in phiếu: 13:07 [DATE] CSKH: [PHONE_NUMBER] CÔNG TY TNH…" at bounding box center [733, 619] width 1360 height 1044
drag, startPoint x: 401, startPoint y: 513, endPoint x: 52, endPoint y: 1, distance: 619.8
click at [401, 509] on div "PHIẾU DÁN LÊN HÀNG Ngày in phiếu: 13:07 [DATE] CSKH: [PHONE_NUMBER] CÔNG TY TNH…" at bounding box center [733, 619] width 1360 height 1044
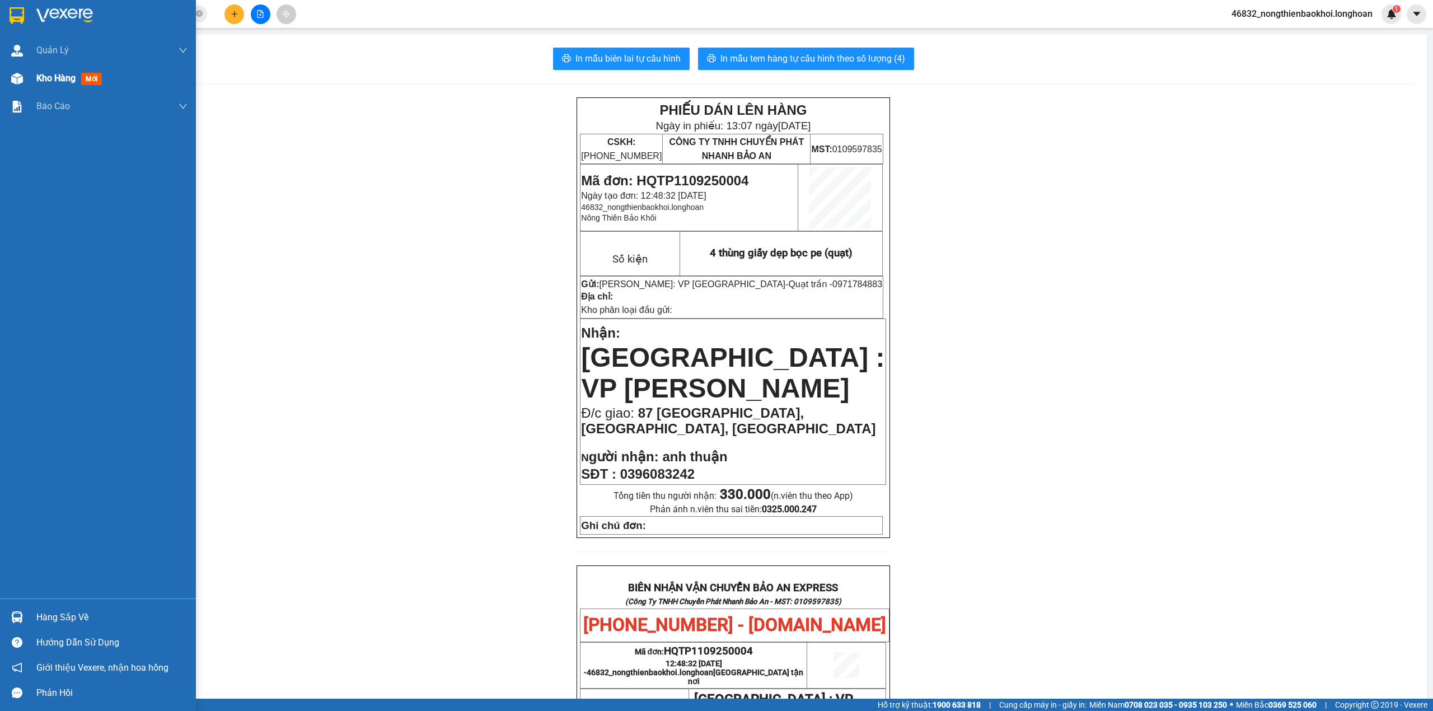
click at [17, 81] on img at bounding box center [17, 79] width 12 height 12
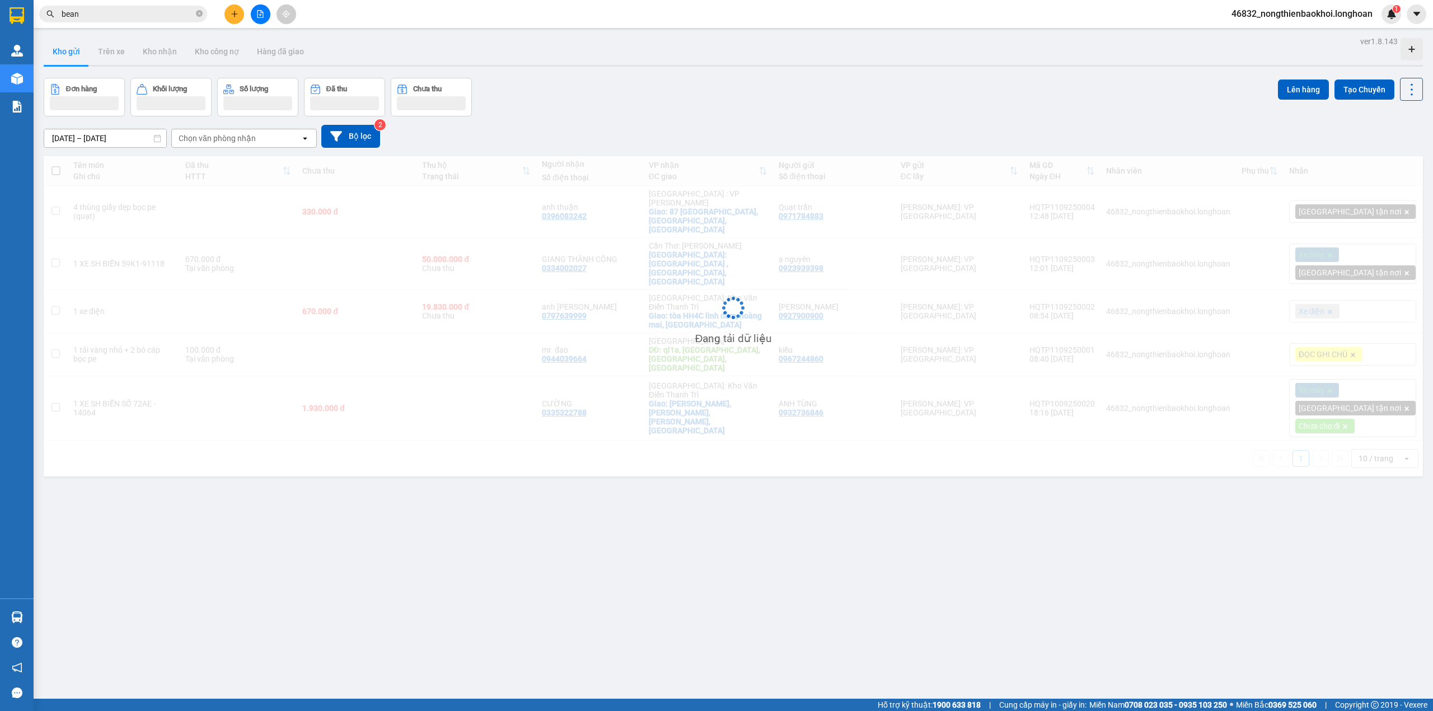
click at [836, 81] on div "Đơn hàng Khối lượng Số lượng Đã thu Chưa thu Lên hàng Tạo Chuyến" at bounding box center [733, 97] width 1379 height 39
